Goal: Find specific page/section: Find specific page/section

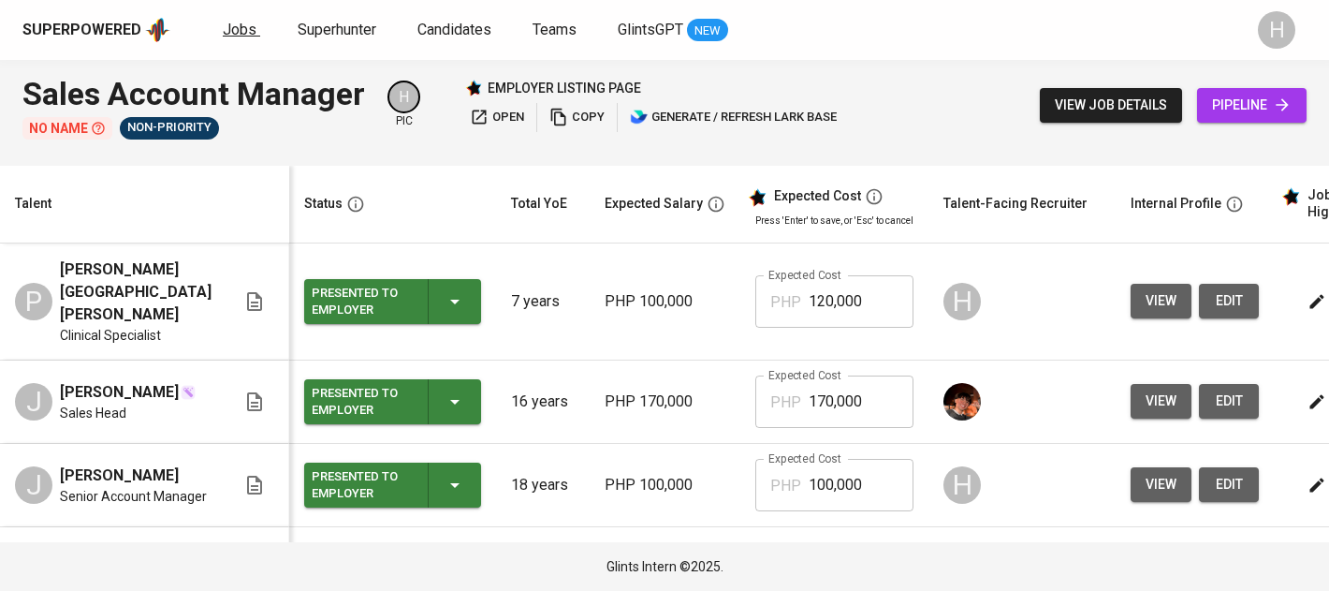
click at [227, 34] on span "Jobs" at bounding box center [240, 30] width 34 height 18
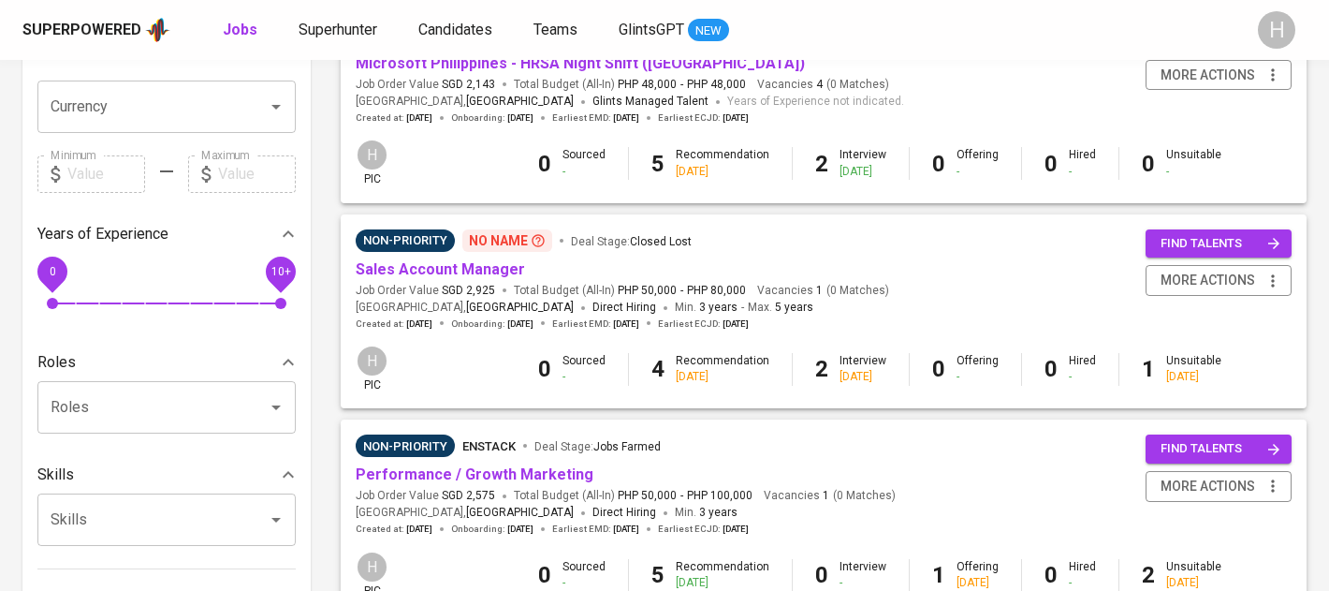
scroll to position [496, 0]
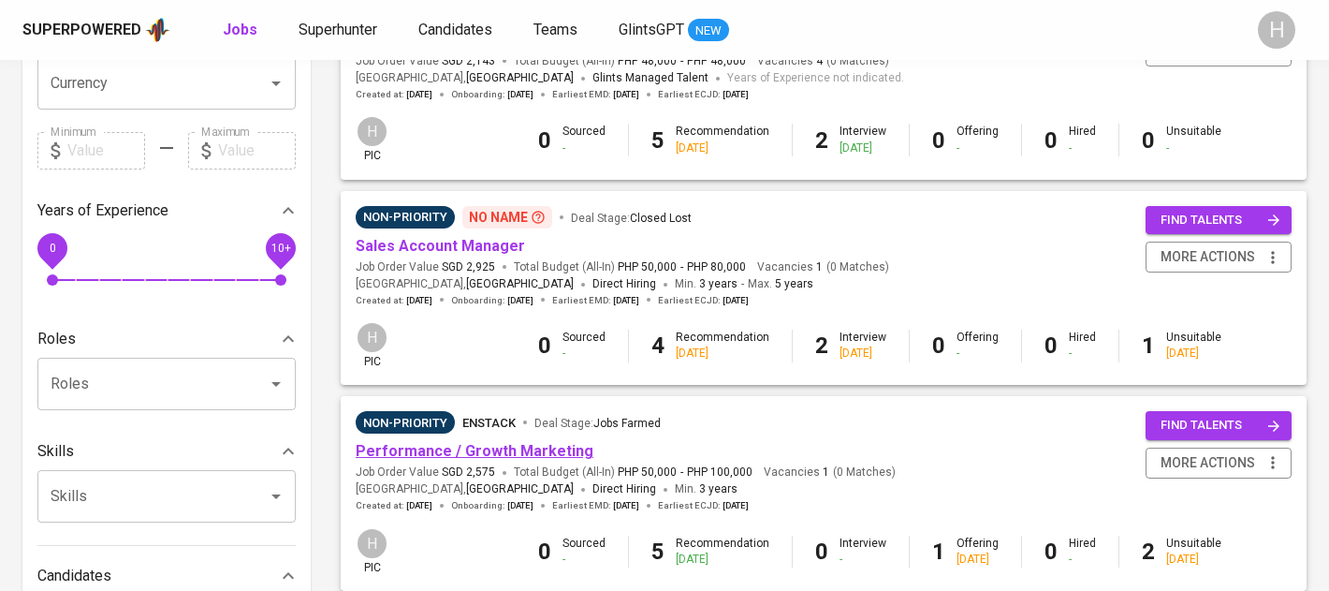
click at [493, 453] on link "Performance / Growth Marketing" at bounding box center [475, 451] width 238 height 18
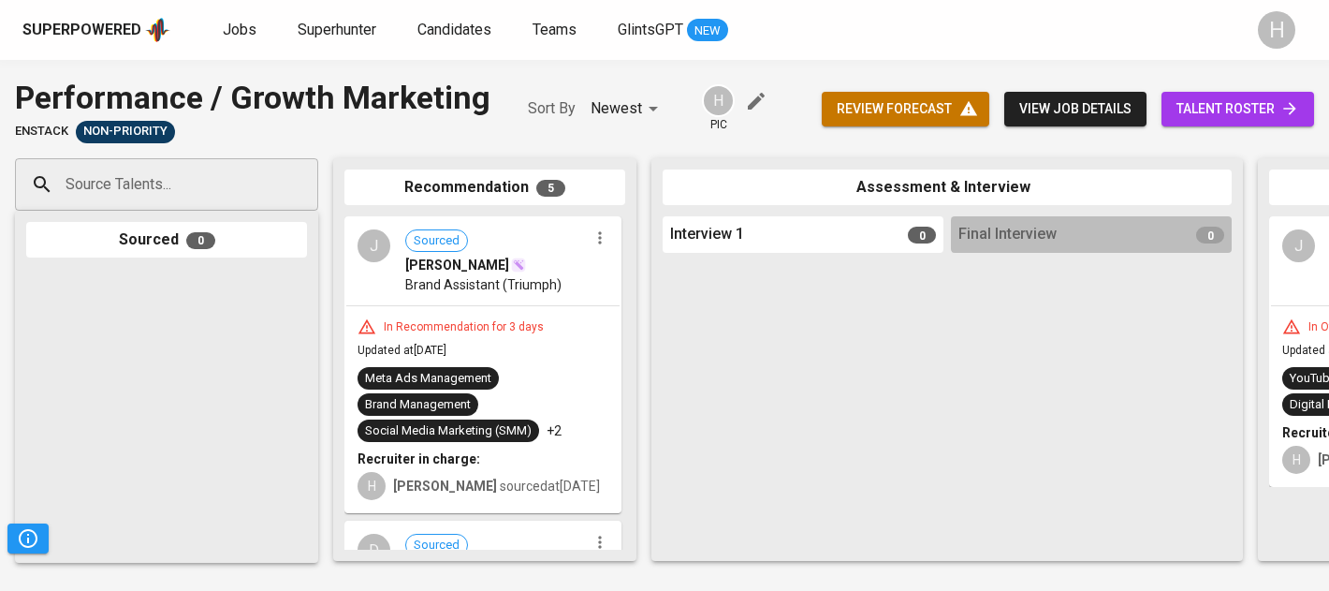
click at [1178, 107] on span "talent roster" at bounding box center [1238, 108] width 123 height 23
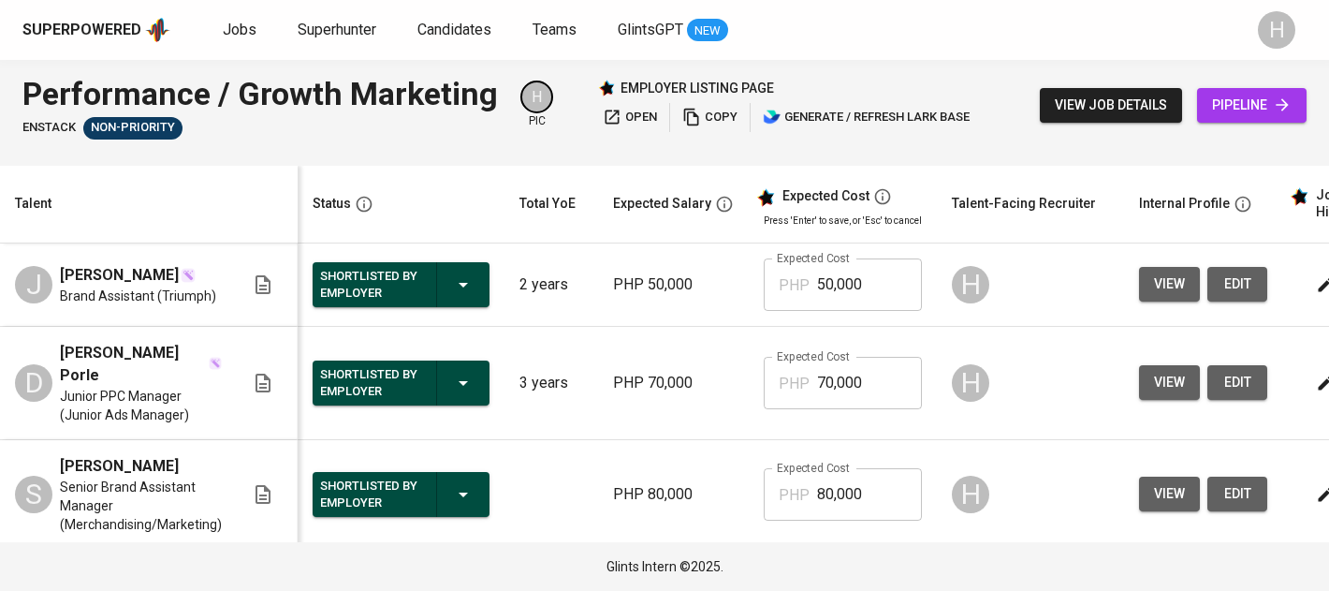
drag, startPoint x: 170, startPoint y: 272, endPoint x: 52, endPoint y: 275, distance: 118.0
click at [48, 274] on div "J [PERSON_NAME] Brand Assistant (Triumph)" at bounding box center [129, 284] width 229 height 41
copy span "[PERSON_NAME]"
drag, startPoint x: 179, startPoint y: 447, endPoint x: 60, endPoint y: 452, distance: 119.0
click at [60, 455] on div "[PERSON_NAME]" at bounding box center [141, 466] width 162 height 22
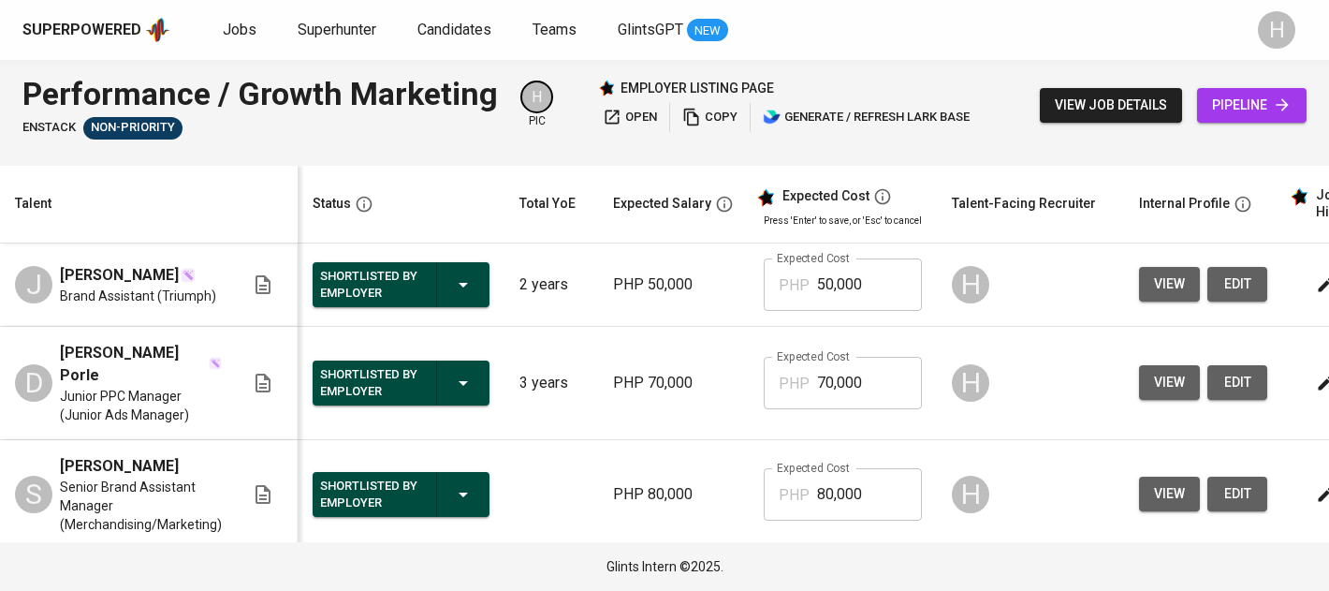
copy span "[PERSON_NAME]"
